Goal: Find specific page/section: Find specific page/section

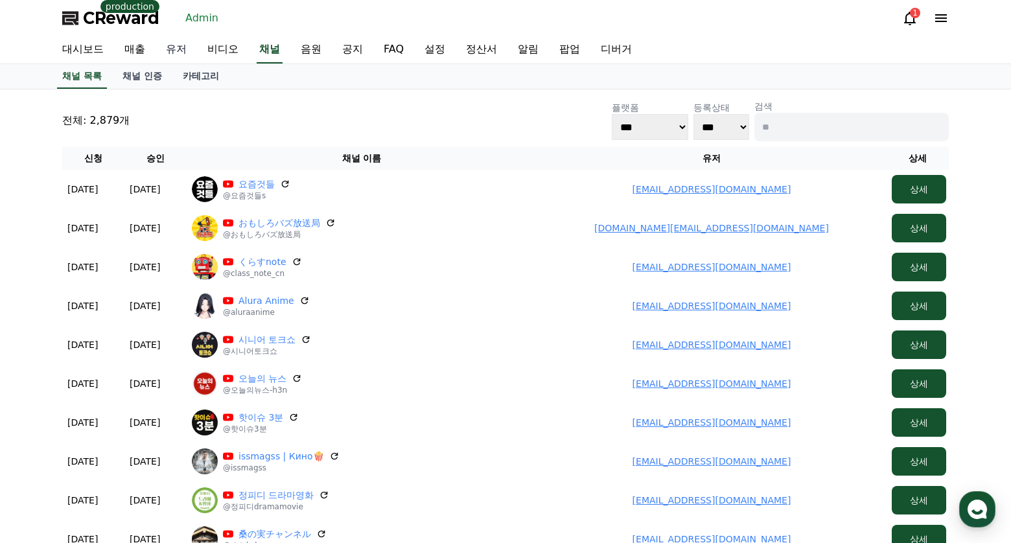
click at [189, 49] on link "유저" at bounding box center [176, 49] width 41 height 27
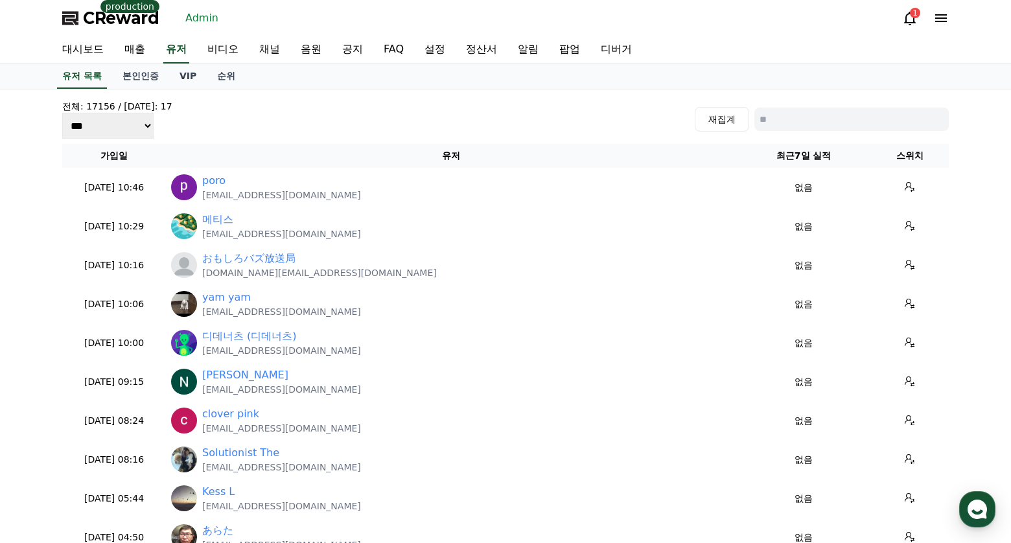
click at [835, 96] on div "전체: 17156 / 오늘: 17 *** *** *** 재집계 가입일 유저 최근7일 실적 스위치 2025-09-10 10:46 09-10 po…" at bounding box center [505, 439] width 897 height 688
click at [823, 119] on input at bounding box center [852, 119] width 194 height 23
paste input "**********"
type input "**********"
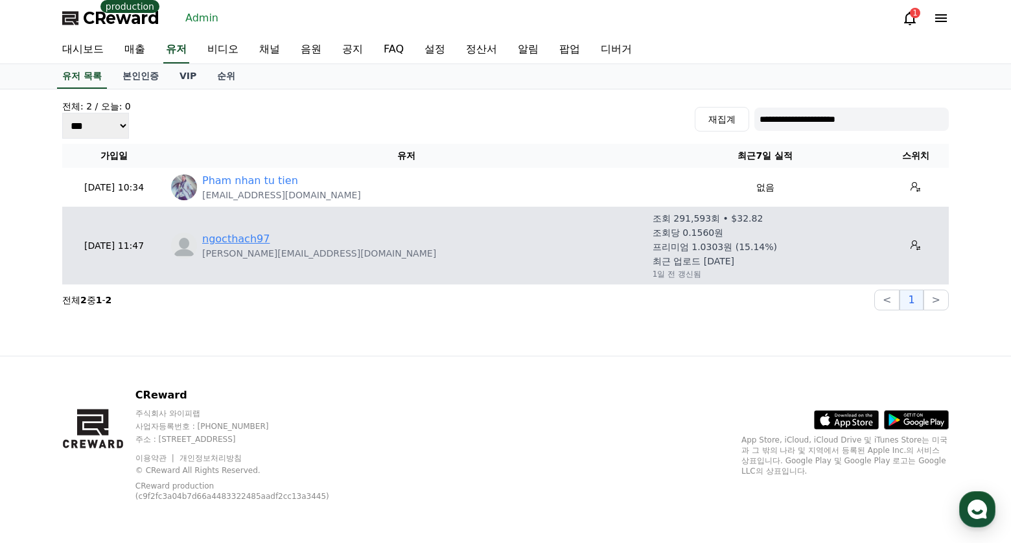
click at [252, 239] on link "ngocthach97" at bounding box center [235, 239] width 67 height 16
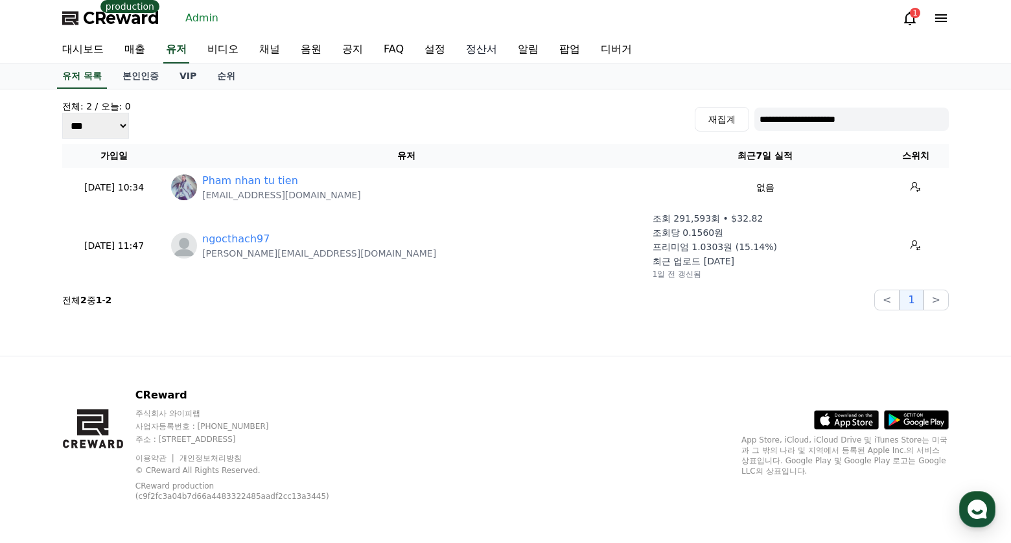
drag, startPoint x: 452, startPoint y: 51, endPoint x: 465, endPoint y: 50, distance: 13.0
click at [453, 51] on link "설정" at bounding box center [434, 49] width 41 height 27
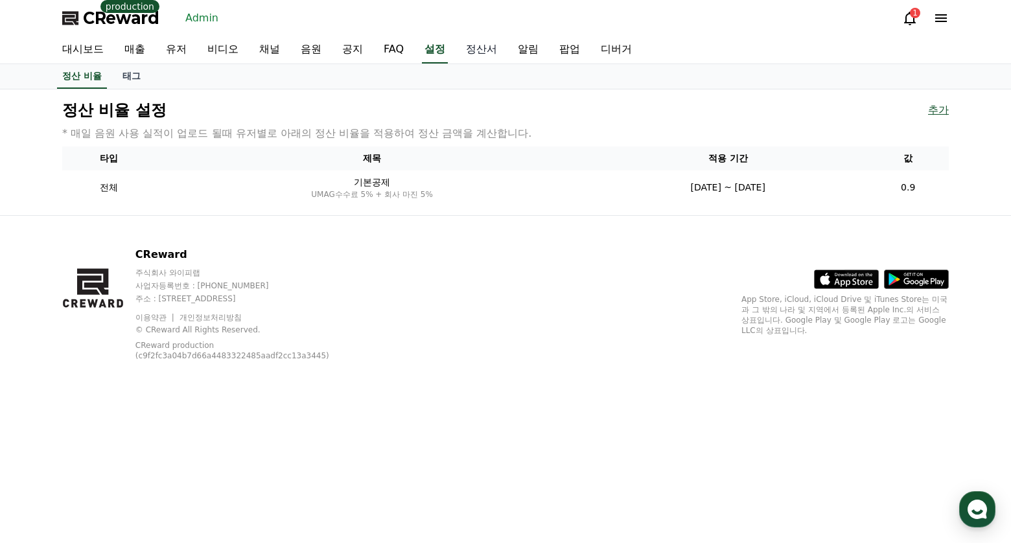
click at [482, 49] on link "정산서" at bounding box center [482, 49] width 52 height 27
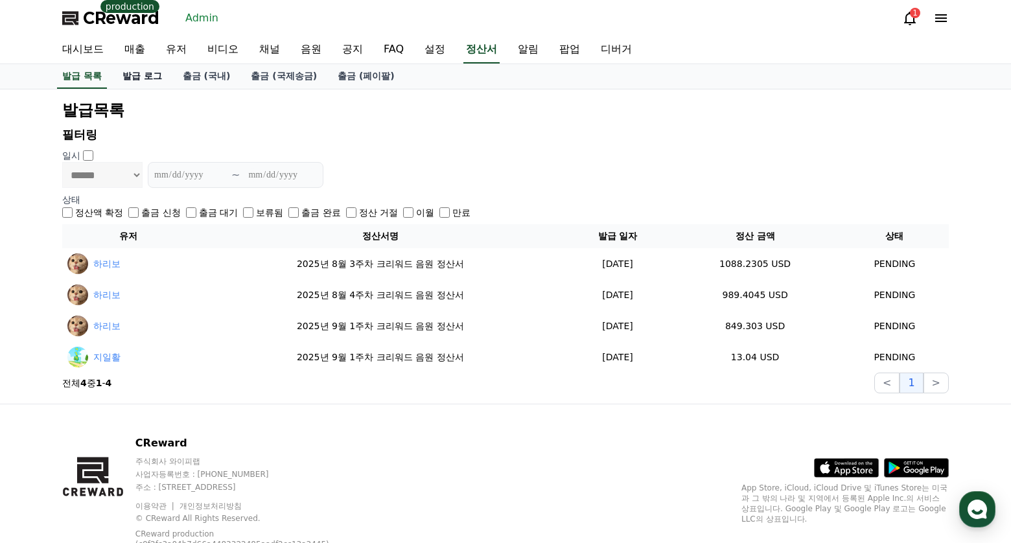
click at [147, 83] on link "발급 로그" at bounding box center [142, 76] width 60 height 25
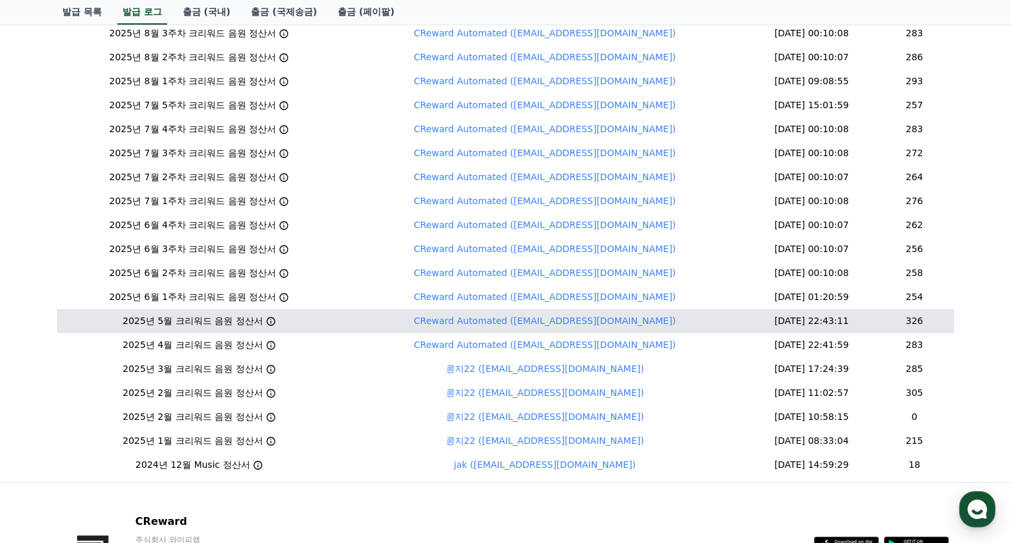
scroll to position [194, 0]
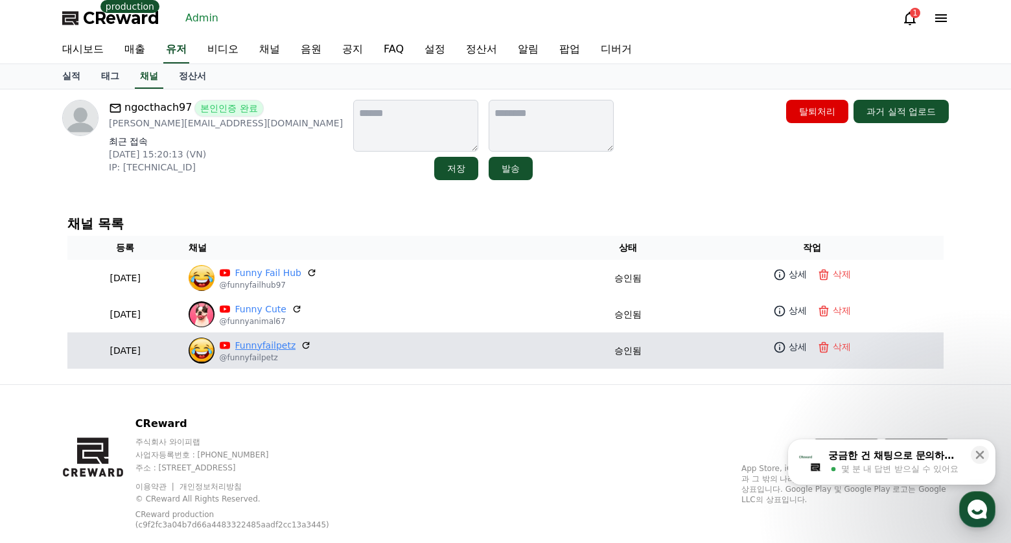
click at [296, 340] on link "Funnyfailpetz" at bounding box center [265, 346] width 61 height 14
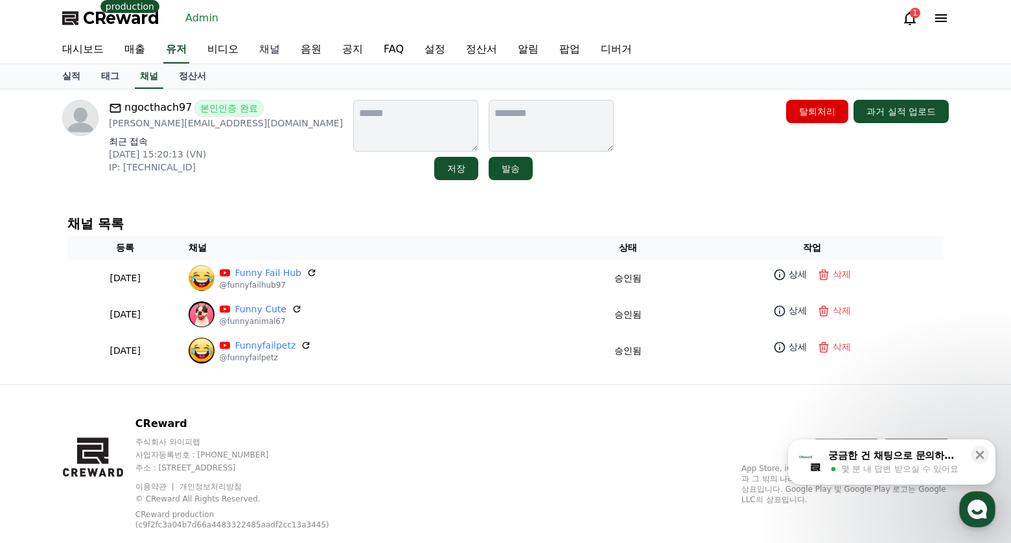
click at [265, 45] on link "채널" at bounding box center [269, 49] width 41 height 27
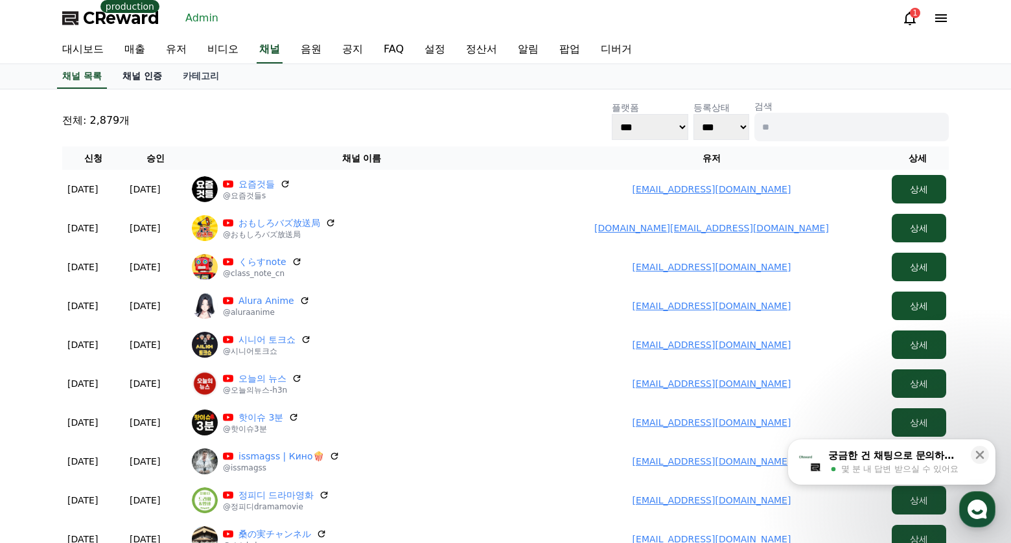
click at [132, 73] on link "채널 인증" at bounding box center [142, 76] width 60 height 25
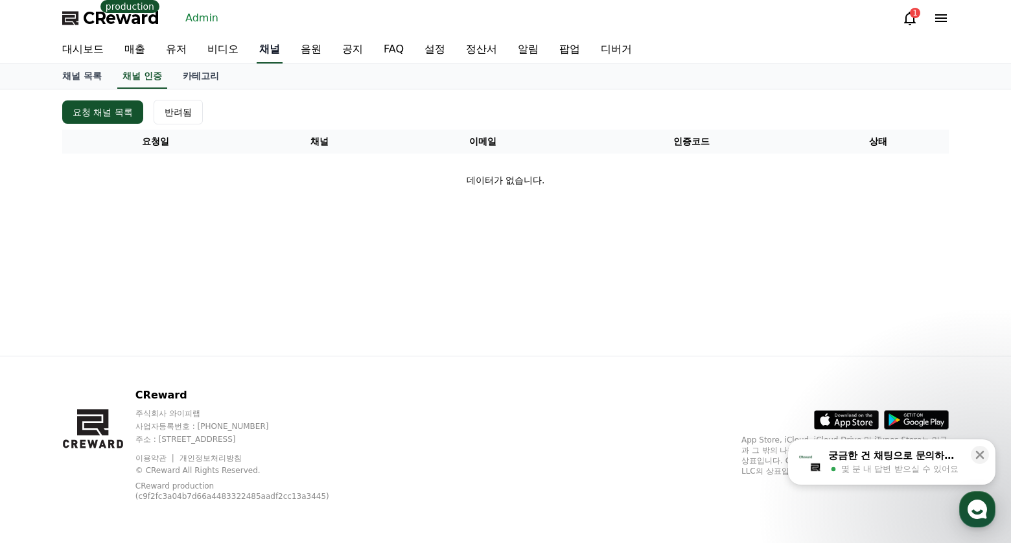
click at [272, 47] on link "채널" at bounding box center [270, 49] width 26 height 27
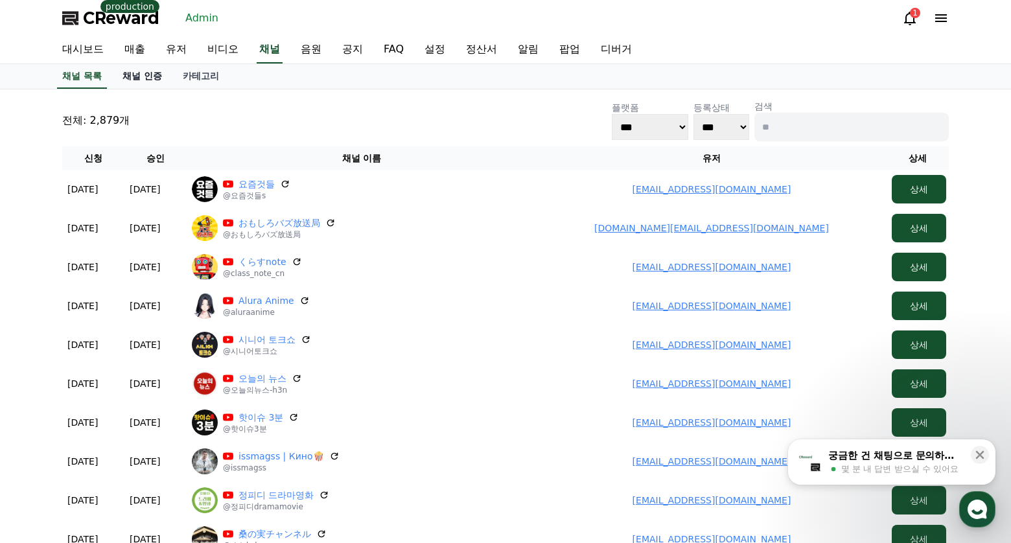
click at [145, 76] on link "채널 인증" at bounding box center [142, 76] width 60 height 25
